Goal: Information Seeking & Learning: Learn about a topic

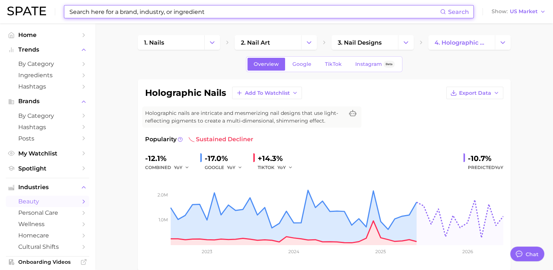
click at [247, 11] on input at bounding box center [254, 11] width 371 height 12
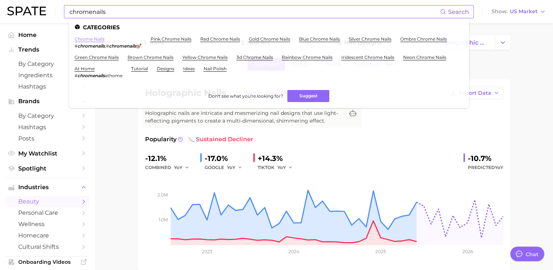
click at [93, 38] on link "chrome nails" at bounding box center [90, 38] width 30 height 5
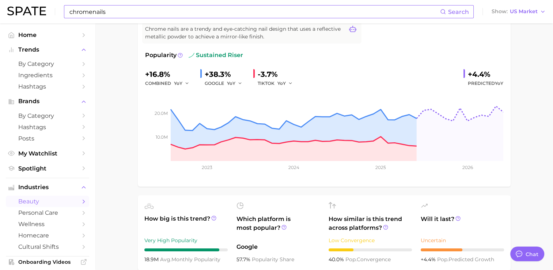
scroll to position [83, 0]
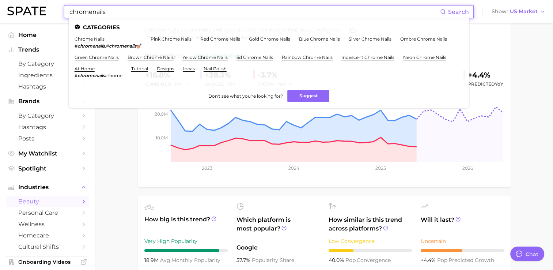
click at [159, 12] on input "chromenails" at bounding box center [254, 11] width 371 height 12
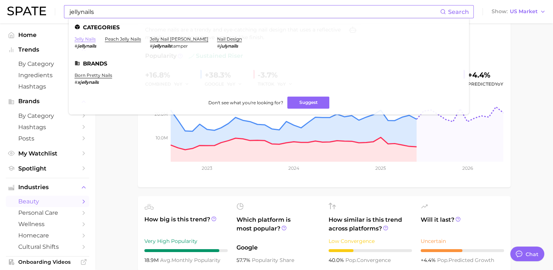
click at [83, 40] on link "jelly nails" at bounding box center [85, 38] width 21 height 5
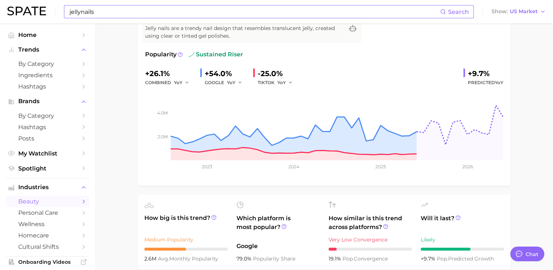
scroll to position [85, 0]
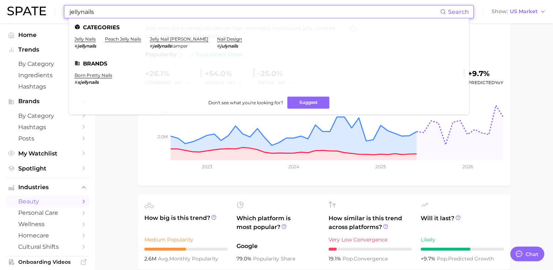
click at [104, 9] on input "jellynails" at bounding box center [254, 11] width 371 height 12
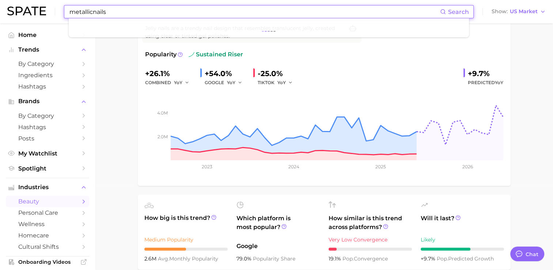
type input "metallicnails"
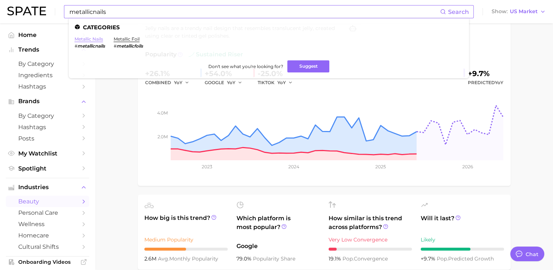
click at [90, 37] on link "metallic nails" at bounding box center [89, 38] width 29 height 5
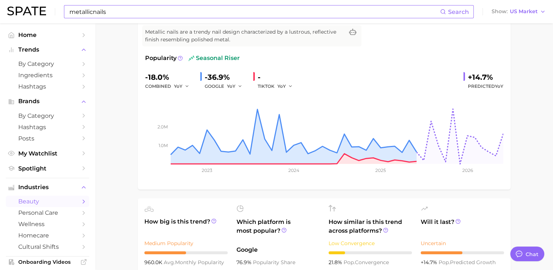
scroll to position [82, 0]
click at [457, 220] on icon at bounding box center [457, 220] width 5 height 5
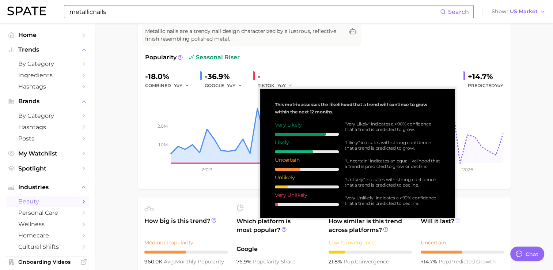
click at [457, 220] on icon at bounding box center [457, 220] width 5 height 5
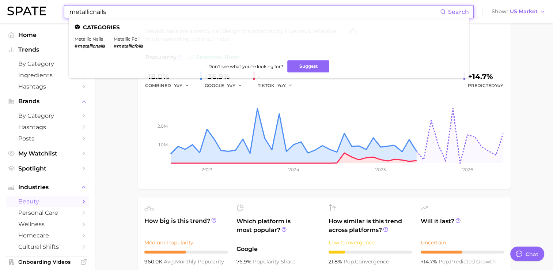
click at [173, 15] on input "metallicnails" at bounding box center [254, 11] width 371 height 12
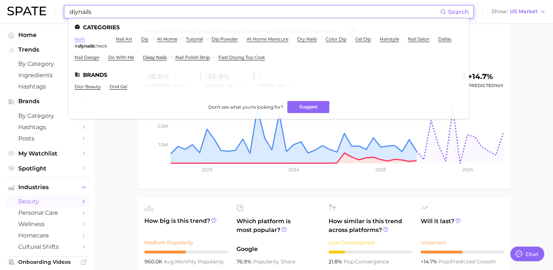
type input "diynails"
click at [82, 40] on link "nails" at bounding box center [80, 38] width 11 height 5
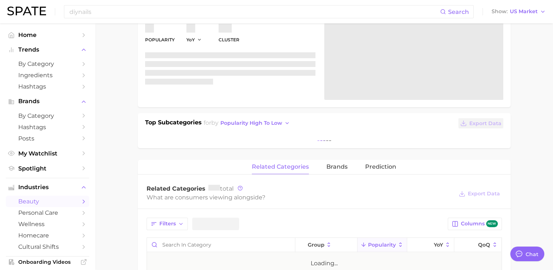
type textarea "x"
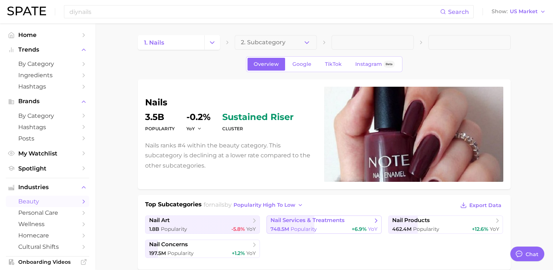
click at [300, 222] on span "nail services & treatments" at bounding box center [307, 220] width 74 height 7
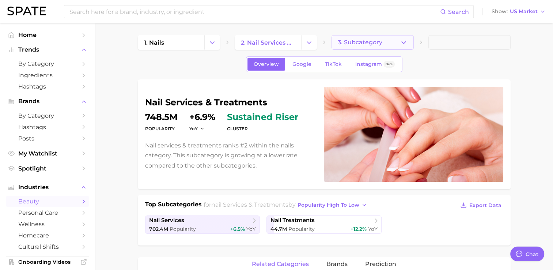
click at [405, 41] on icon "button" at bounding box center [404, 43] width 8 height 8
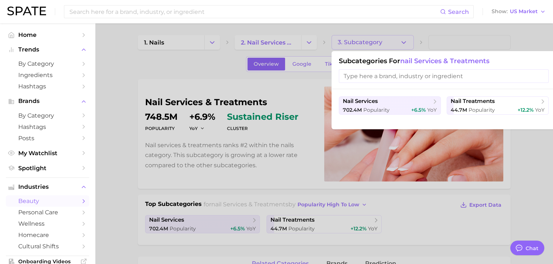
click at [392, 75] on input "search" at bounding box center [444, 76] width 210 height 14
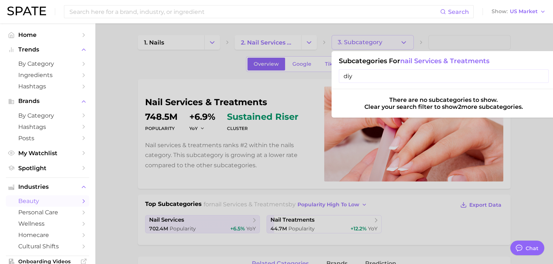
type input "diy"
click at [392, 75] on input "diy" at bounding box center [444, 76] width 210 height 14
click at [539, 76] on input "diy" at bounding box center [444, 76] width 210 height 14
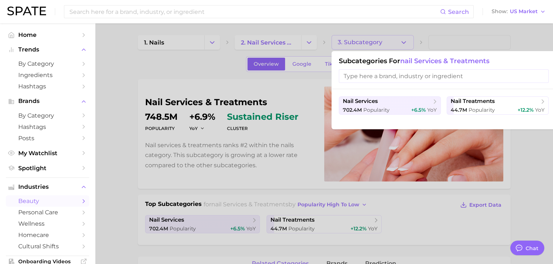
click at [305, 39] on div at bounding box center [276, 132] width 553 height 264
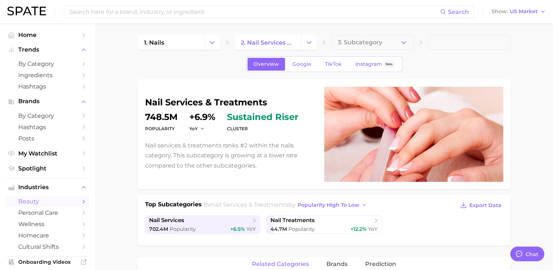
click at [305, 39] on icon "Change Category" at bounding box center [309, 43] width 8 height 8
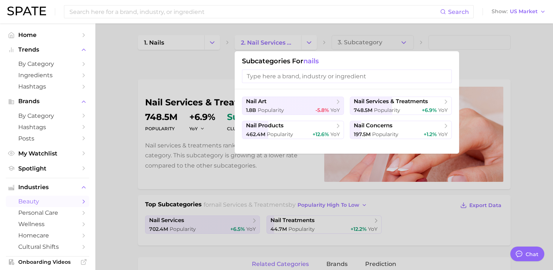
click at [288, 75] on input "search" at bounding box center [347, 76] width 210 height 14
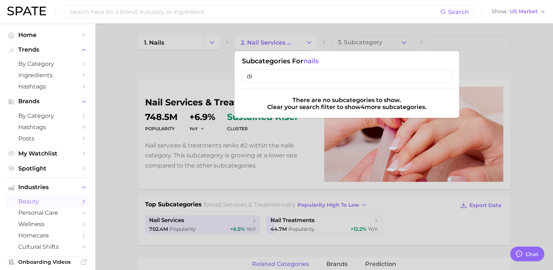
type input "d"
type input "D"
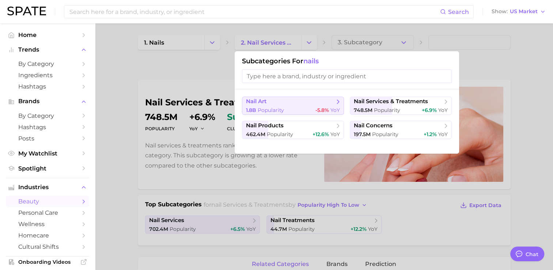
click at [300, 108] on div "1.8b Popularity -5.8% YoY" at bounding box center [293, 110] width 94 height 7
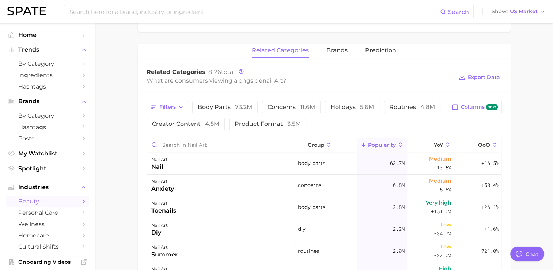
scroll to position [214, 0]
click at [485, 106] on span "Columns new" at bounding box center [479, 106] width 37 height 7
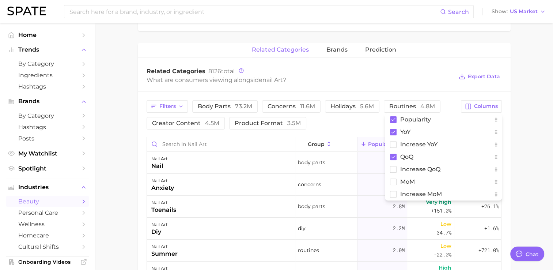
click at [526, 123] on main "1. nails 2. nail art 3. Subcategory Overview Google TikTok Instagram Beta nail …" at bounding box center [324, 130] width 458 height 643
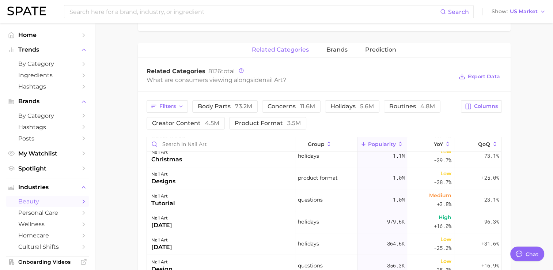
scroll to position [0, 0]
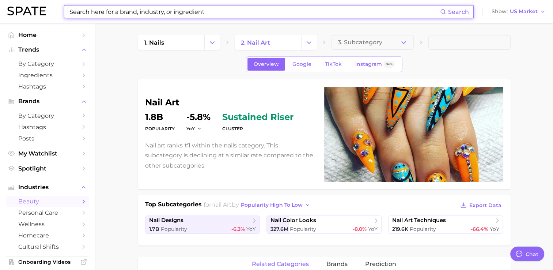
click at [188, 15] on input at bounding box center [254, 11] width 371 height 12
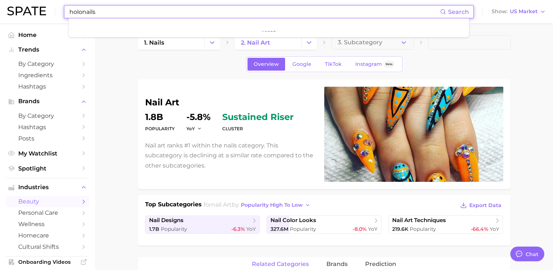
type input "holonails"
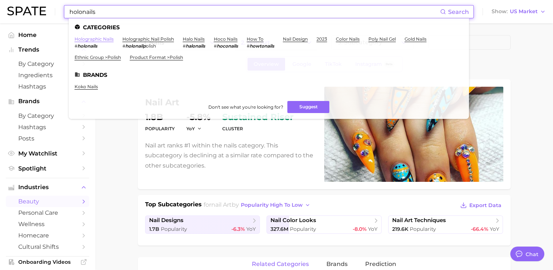
click at [96, 40] on link "holographic nails" at bounding box center [94, 38] width 39 height 5
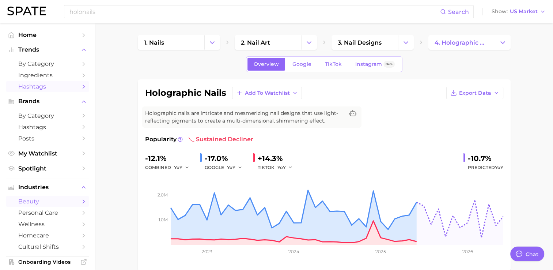
click at [44, 88] on span "Hashtags" at bounding box center [47, 86] width 58 height 7
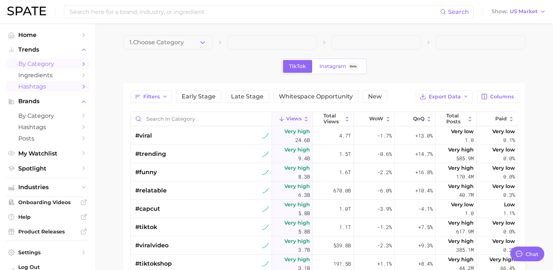
click at [56, 66] on span "by Category" at bounding box center [47, 63] width 58 height 7
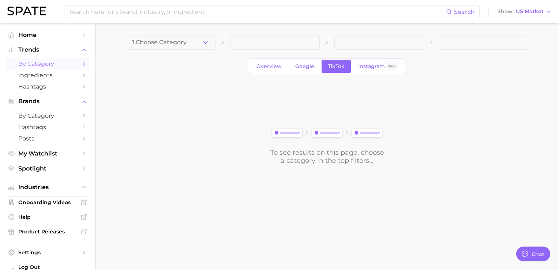
click at [80, 62] on icon "Sidebar" at bounding box center [83, 64] width 7 height 7
click at [271, 39] on span at bounding box center [275, 42] width 90 height 15
click at [273, 43] on span at bounding box center [275, 42] width 90 height 15
click at [209, 43] on icon "button" at bounding box center [205, 43] width 8 height 8
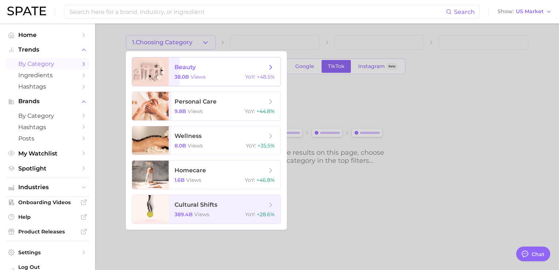
click at [206, 66] on span "beauty" at bounding box center [220, 67] width 92 height 8
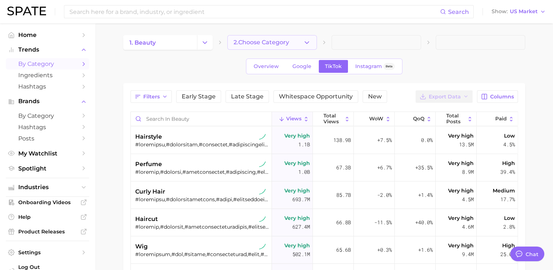
type textarea "x"
click at [305, 40] on icon "button" at bounding box center [307, 43] width 8 height 8
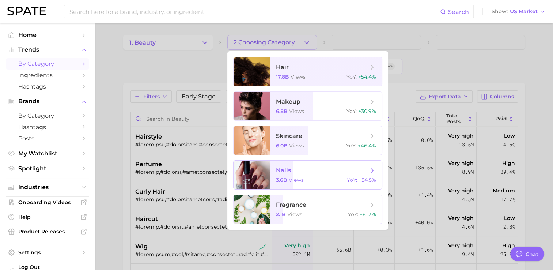
click at [318, 174] on span "nails 3.6b views YoY : +54.5%" at bounding box center [326, 174] width 112 height 29
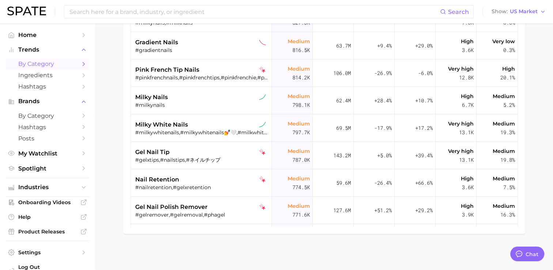
scroll to position [4300, 0]
